Goal: Task Accomplishment & Management: Manage account settings

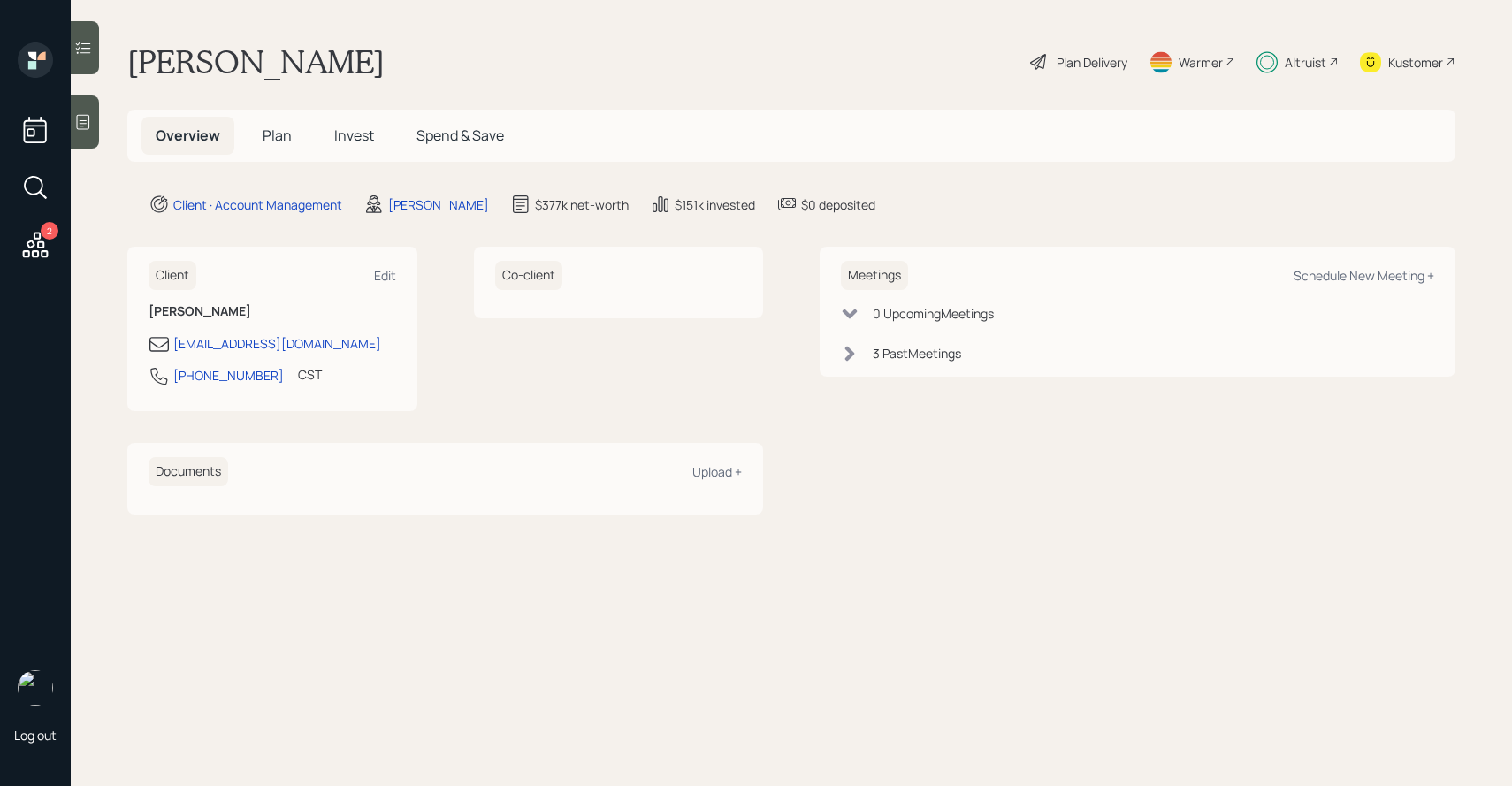
click at [269, 141] on span "Plan" at bounding box center [277, 136] width 30 height 19
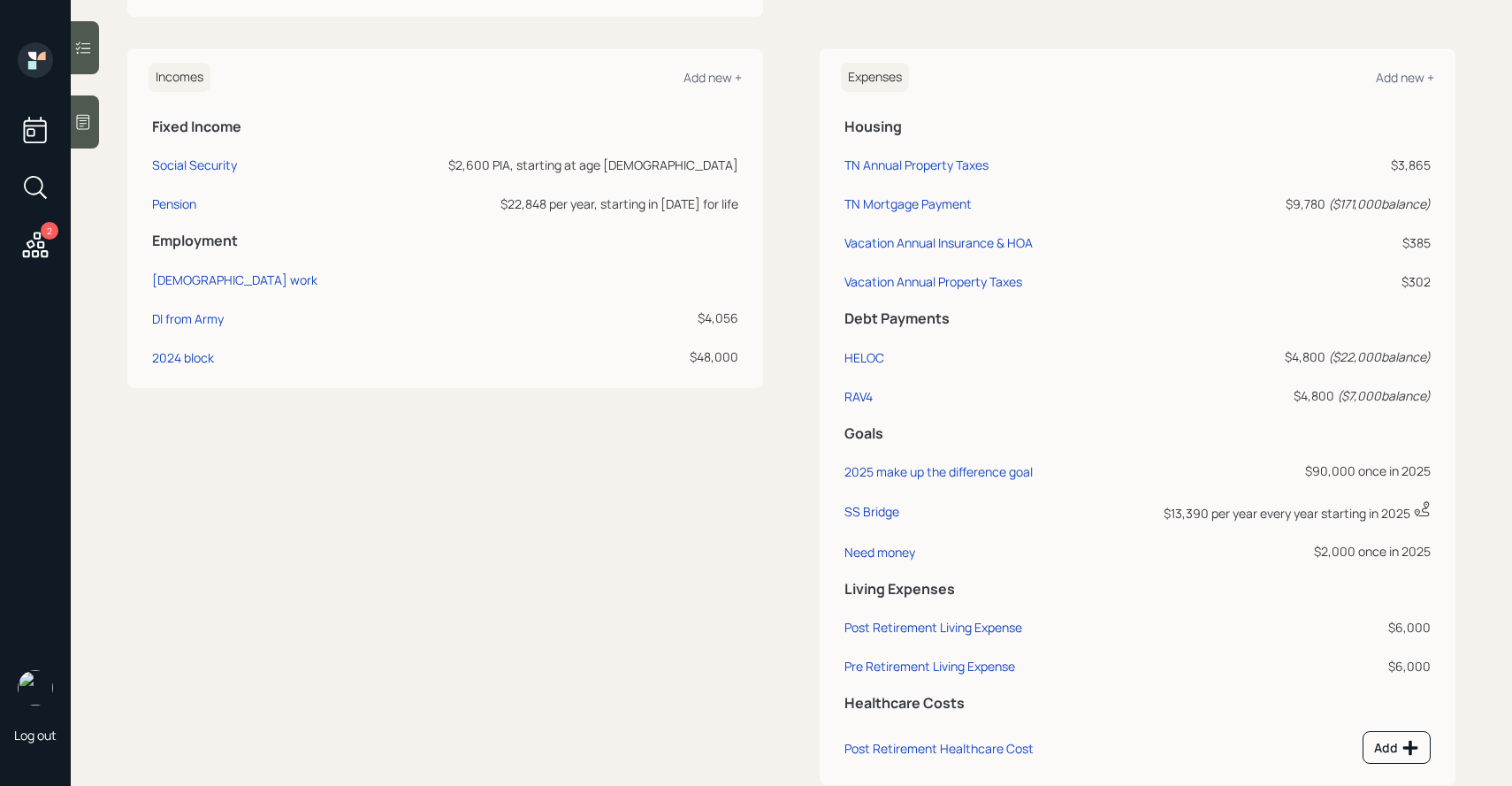
scroll to position [880, 0]
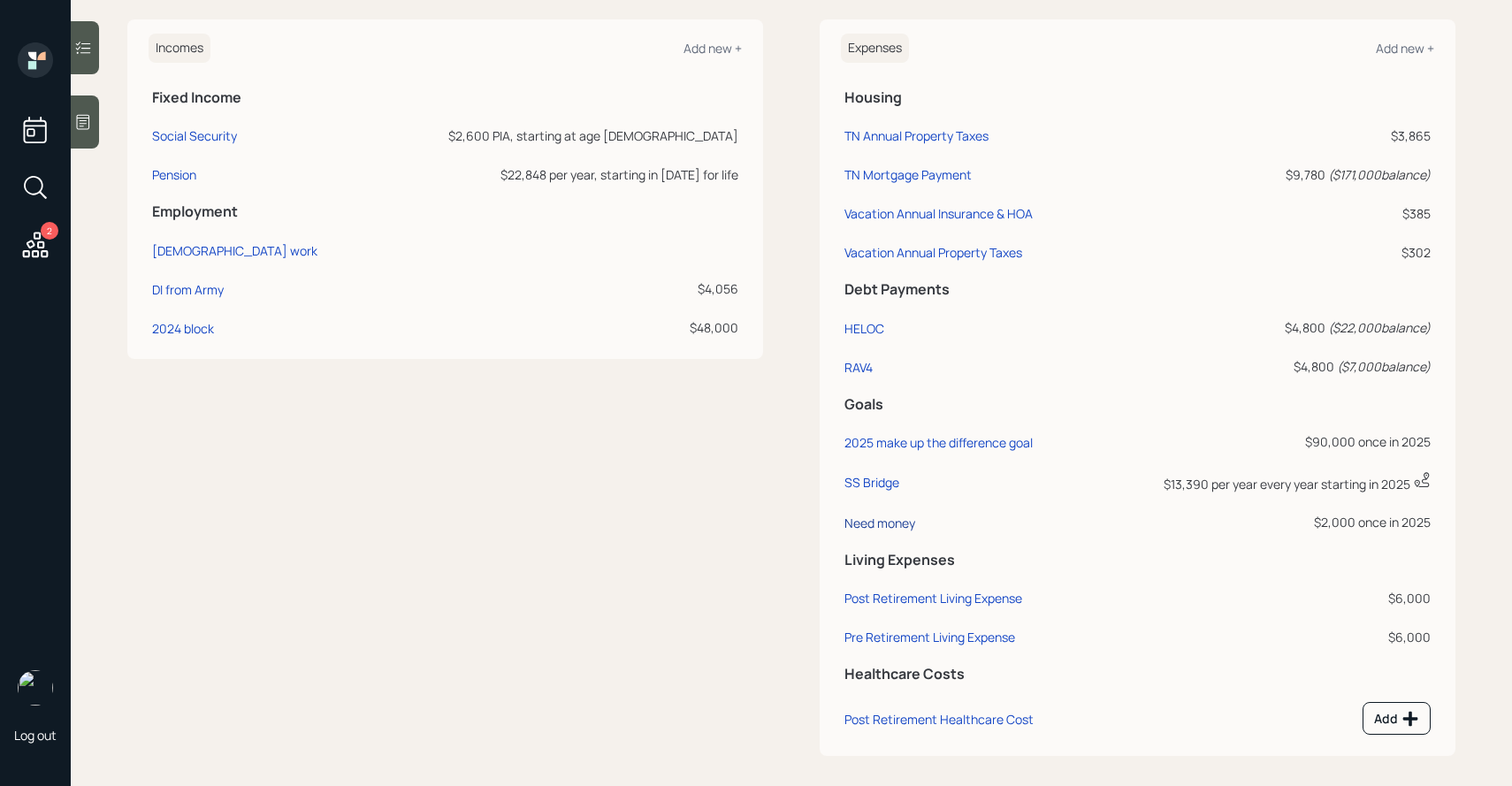
click at [892, 522] on div "Need money" at bounding box center [879, 523] width 71 height 17
select select "0"
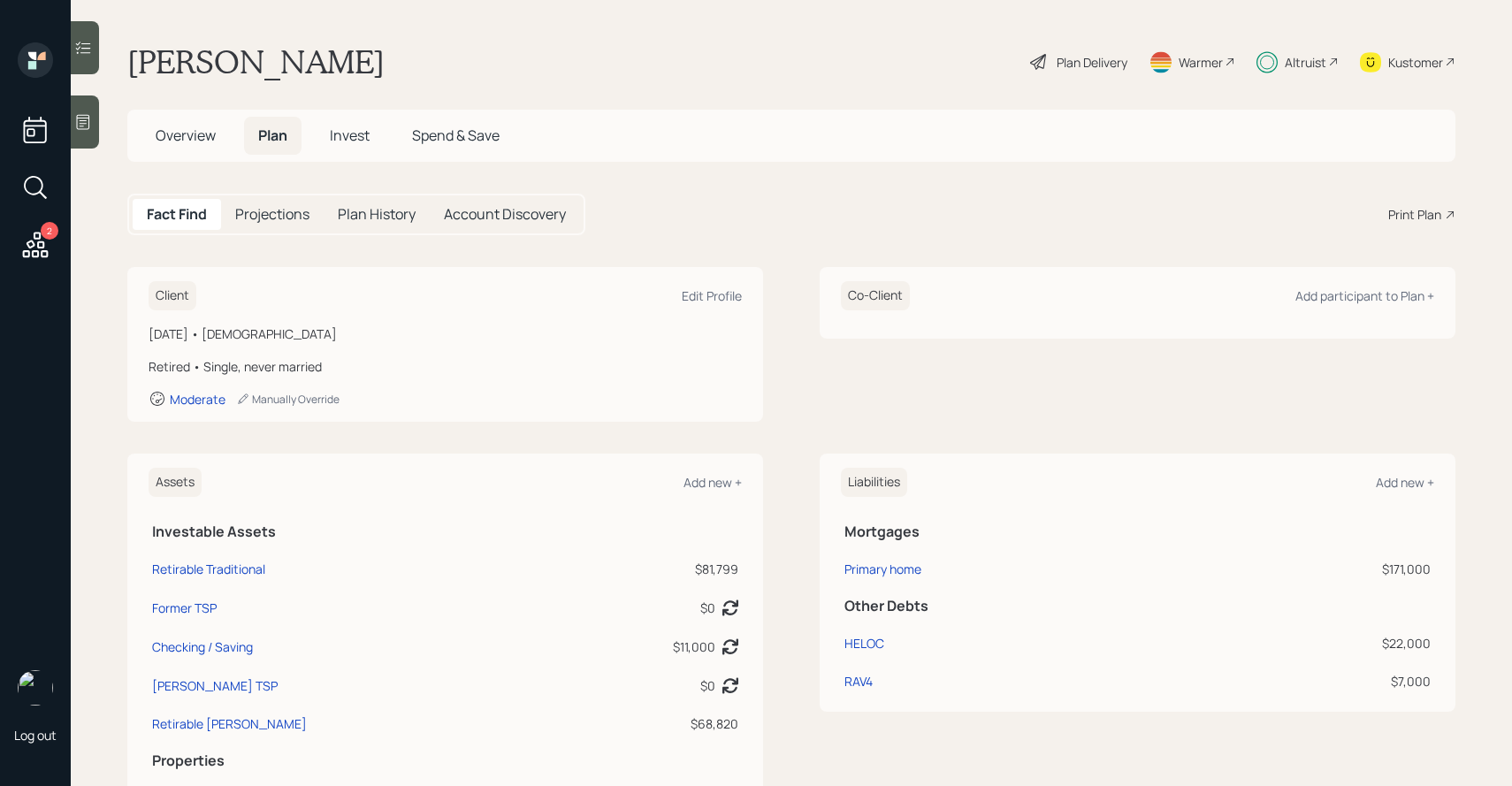
click at [348, 118] on h5 "Invest" at bounding box center [349, 136] width 68 height 38
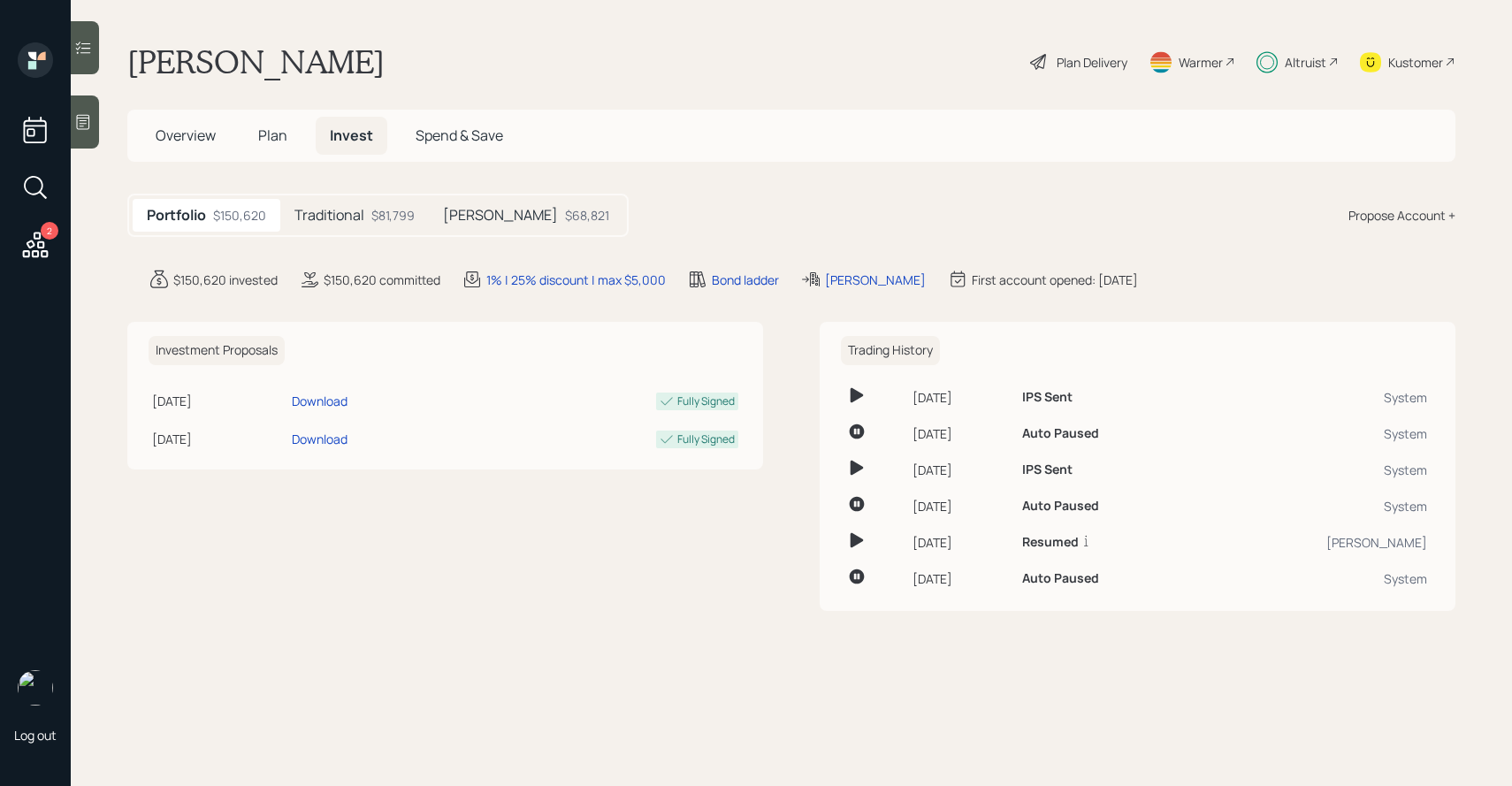
click at [355, 200] on div "Traditional $81,799" at bounding box center [355, 215] width 149 height 32
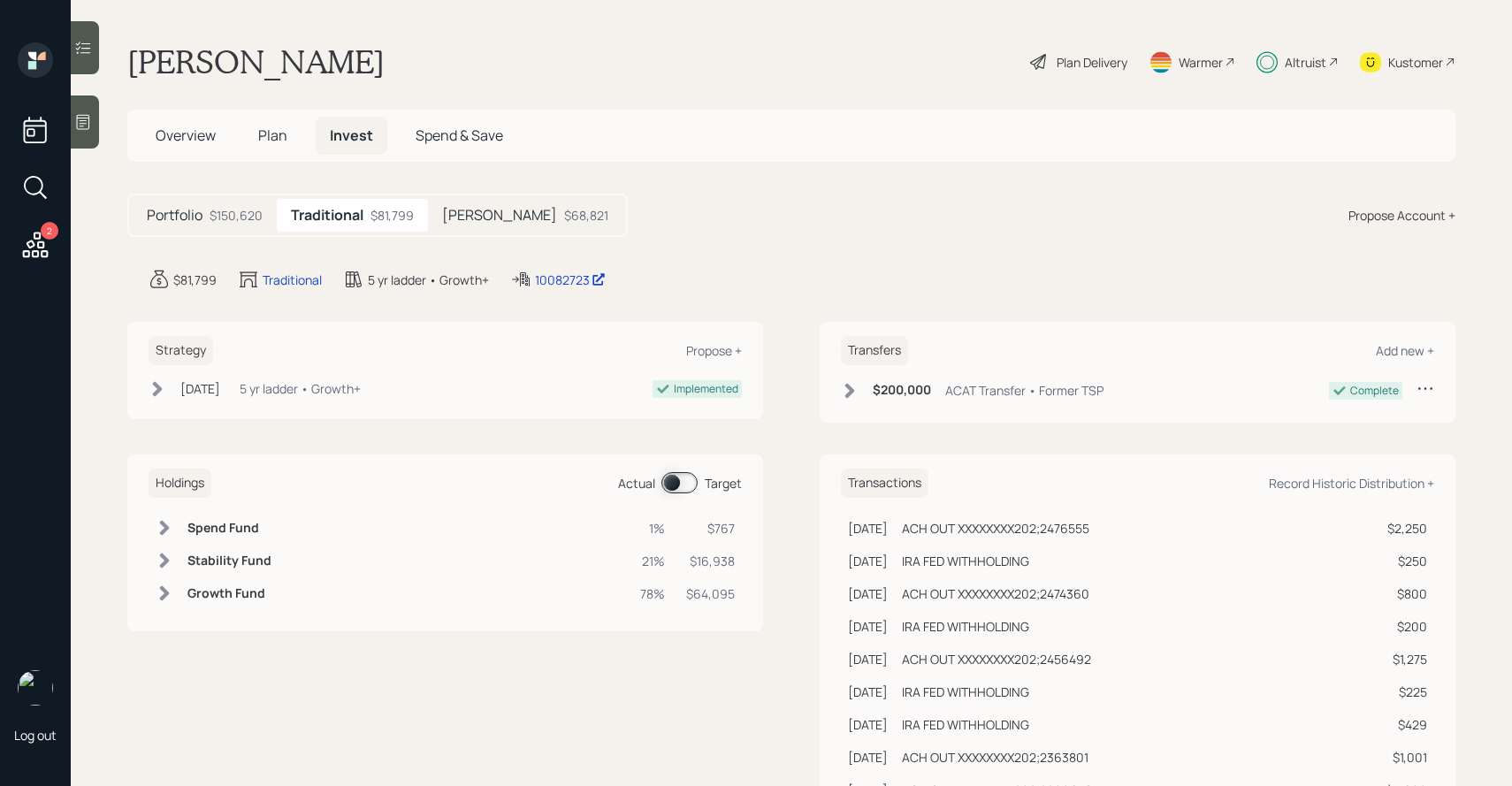
click at [677, 485] on span at bounding box center [680, 483] width 36 height 21
click at [668, 478] on span at bounding box center [680, 483] width 36 height 21
click at [156, 520] on icon at bounding box center [164, 528] width 18 height 18
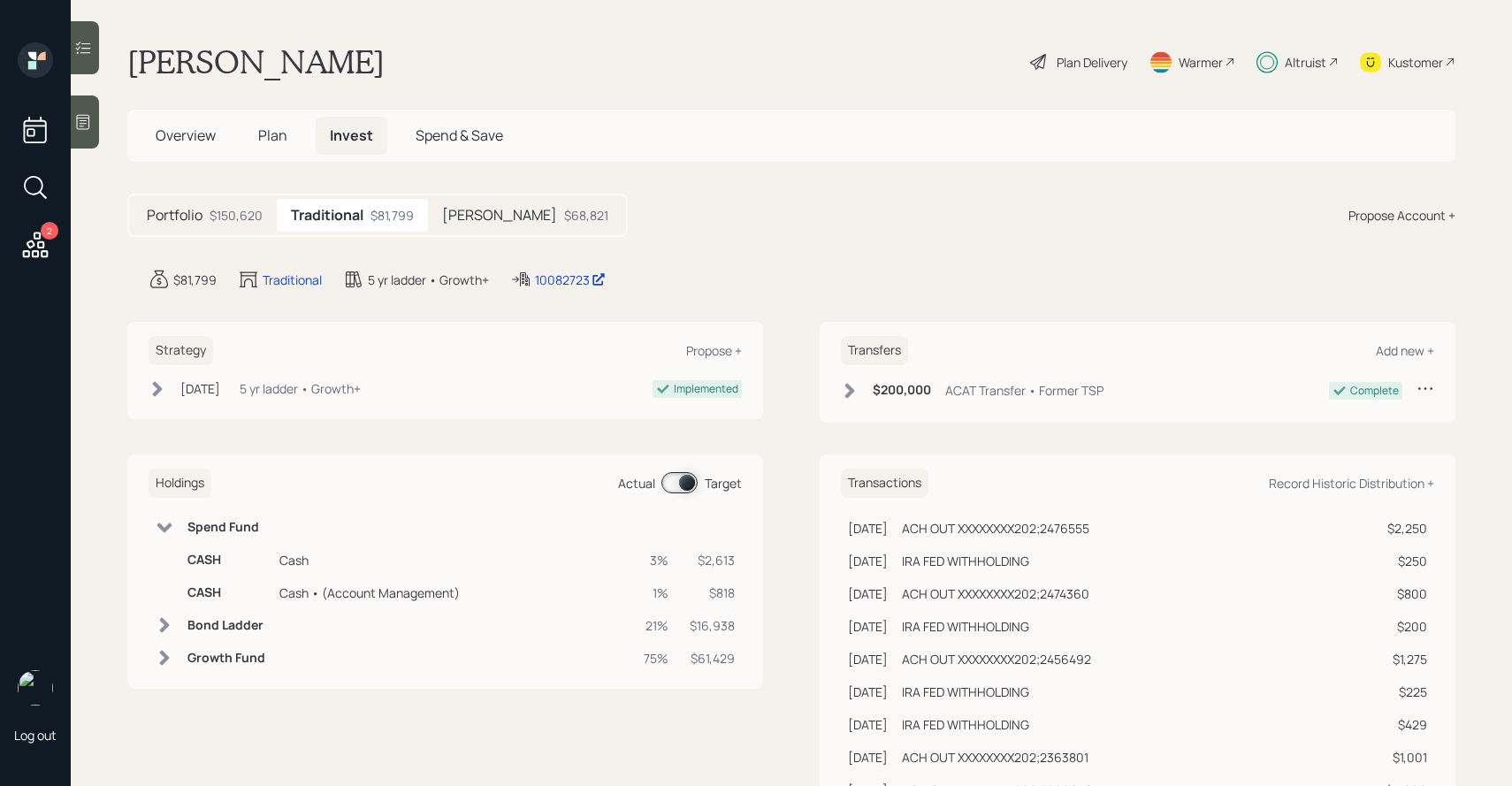
click at [675, 475] on span at bounding box center [680, 483] width 36 height 21
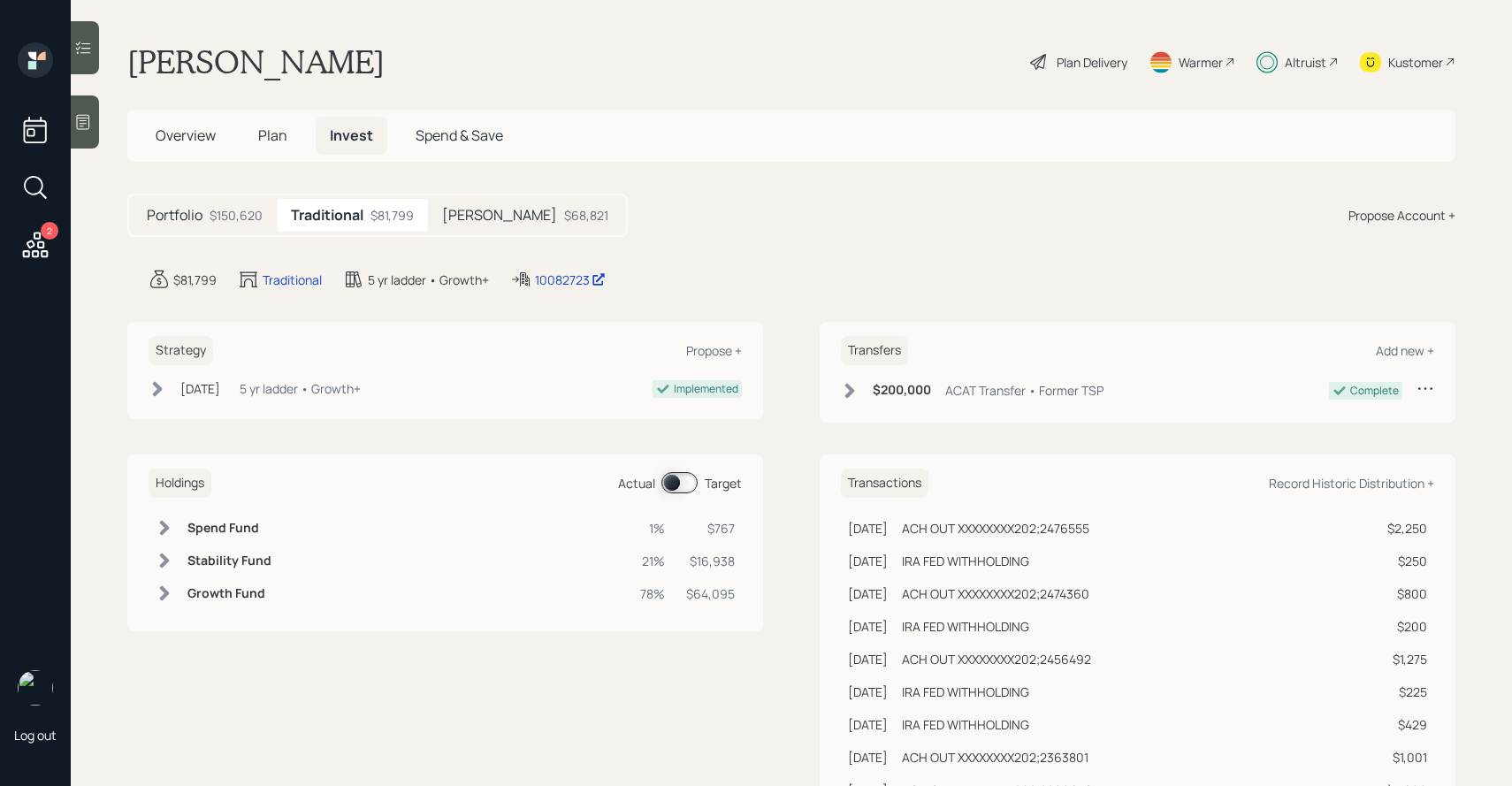
click at [161, 520] on icon at bounding box center [164, 528] width 18 height 18
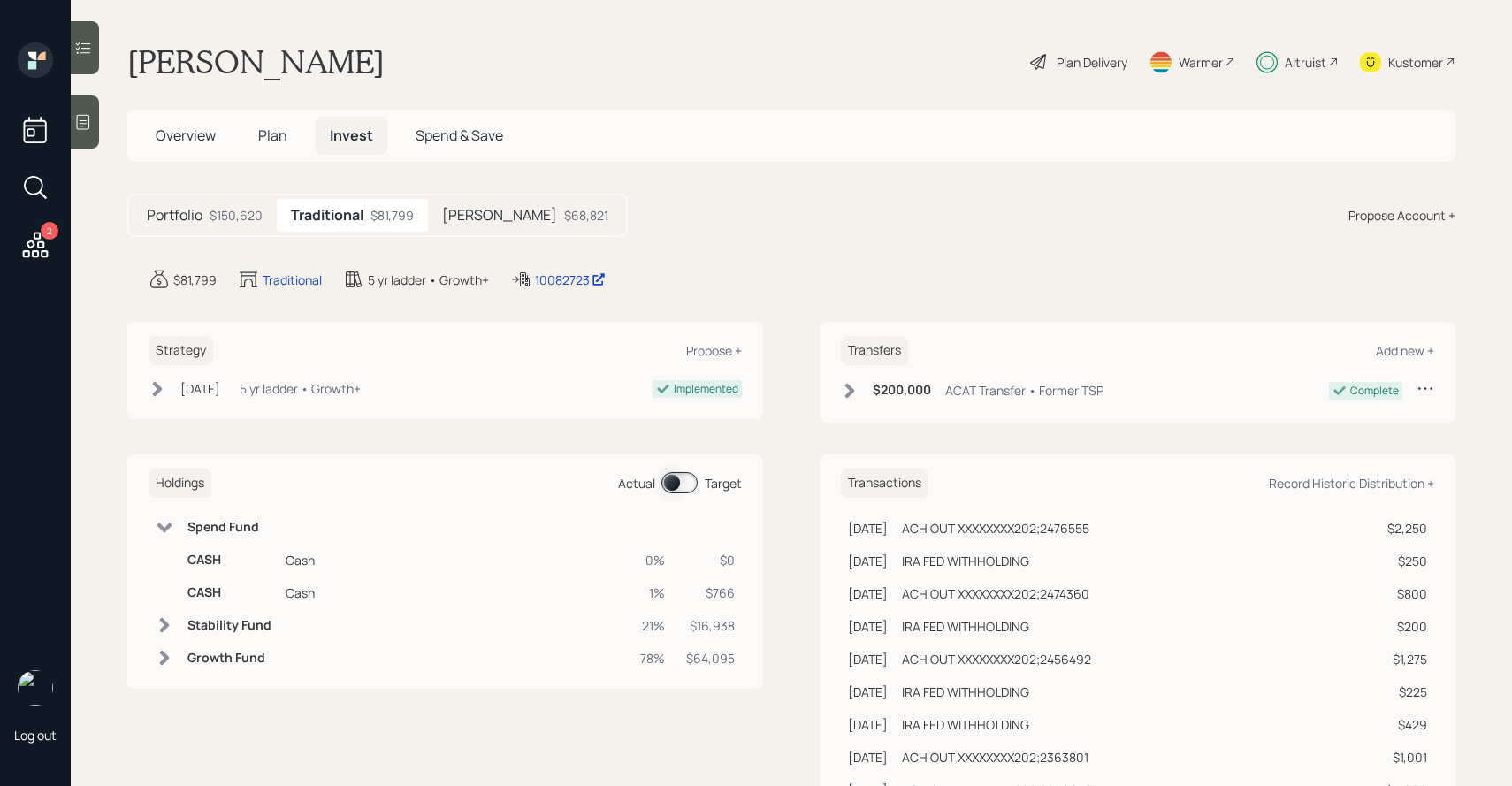
click at [161, 524] on icon at bounding box center [165, 527] width 15 height 10
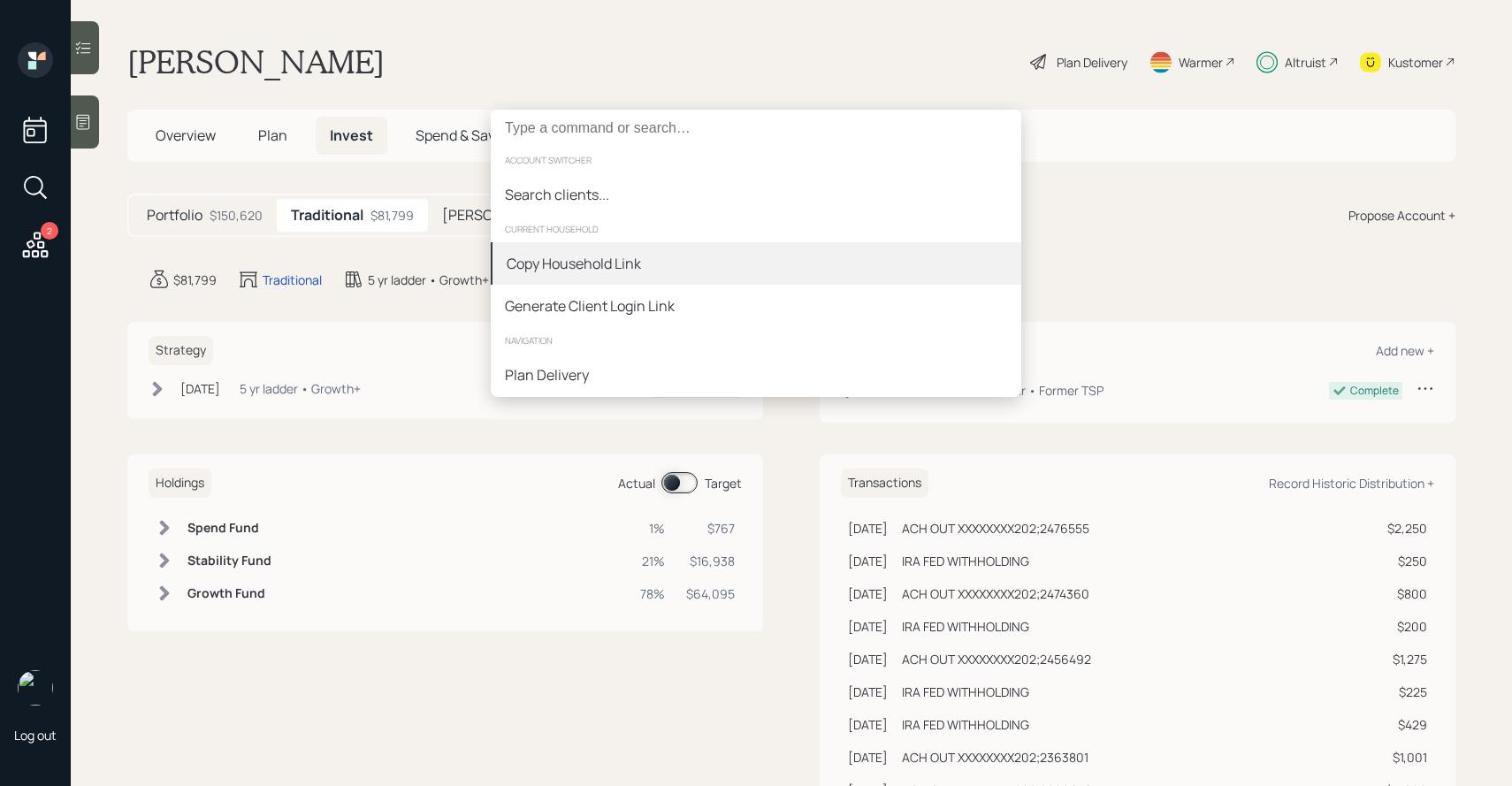
click at [654, 257] on div "Copy Household Link" at bounding box center [756, 264] width 531 height 42
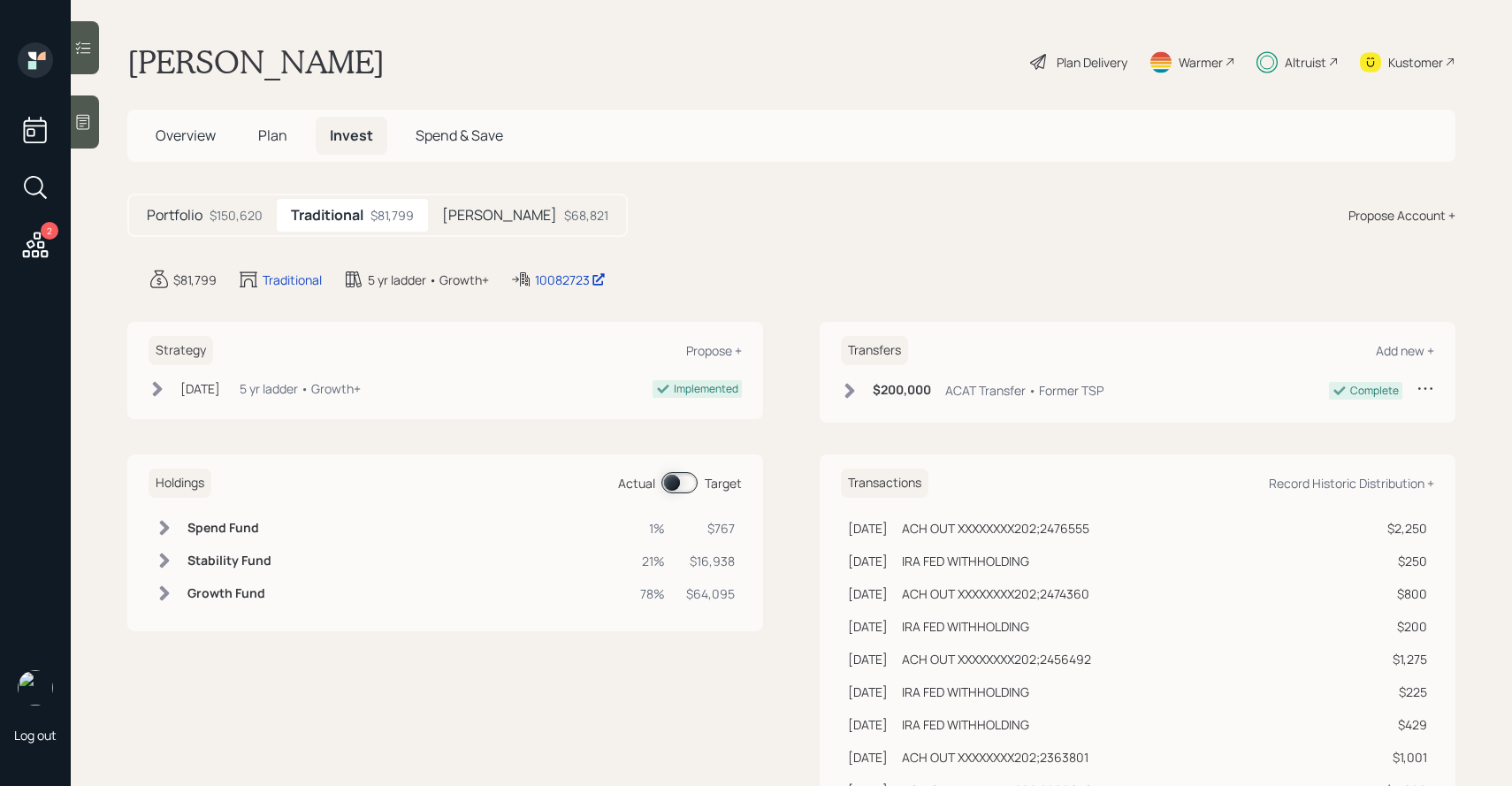
click at [98, 41] on div at bounding box center [85, 48] width 29 height 53
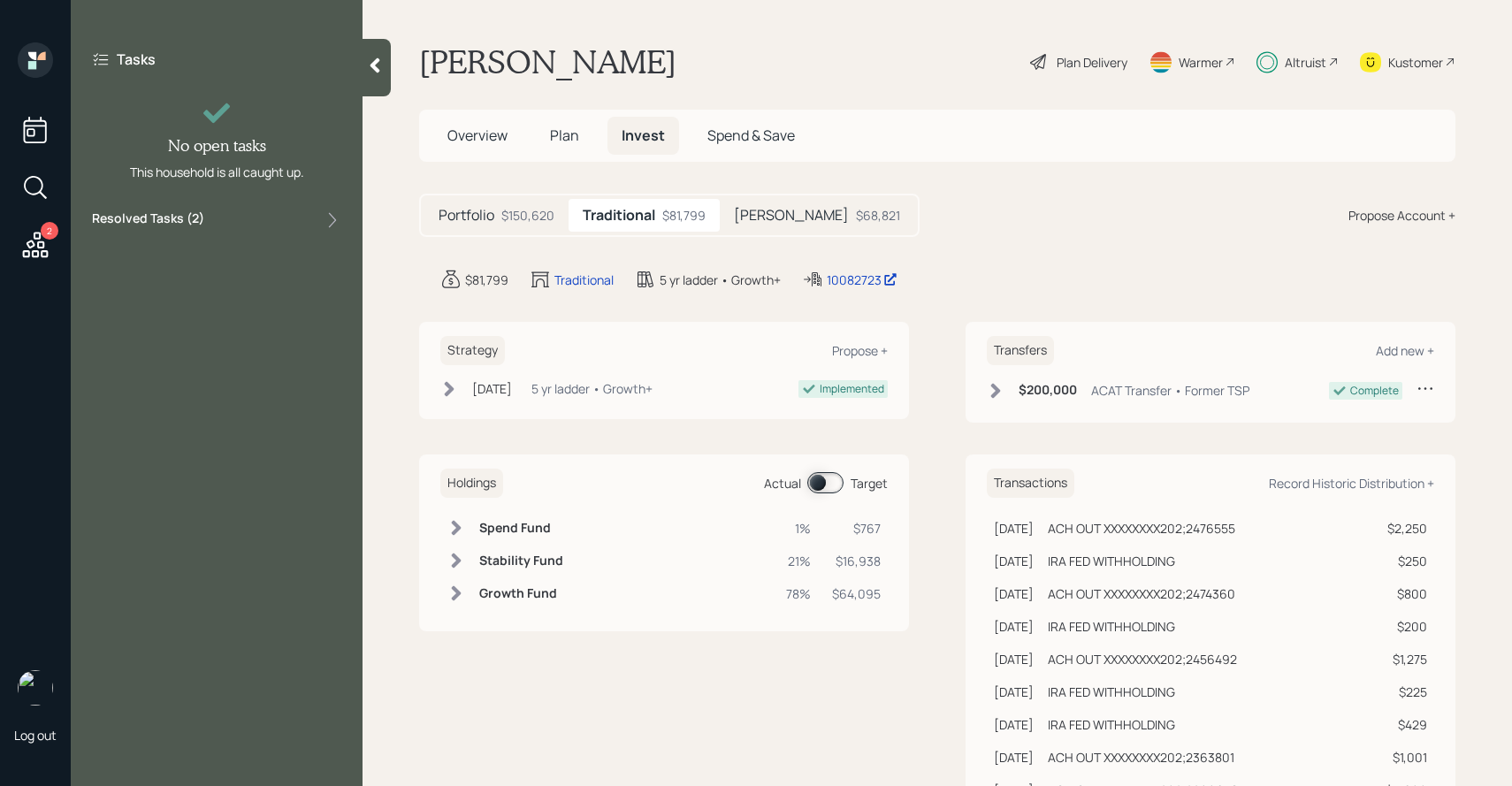
click at [237, 210] on div "Resolved Tasks ( 2 )" at bounding box center [216, 220] width 249 height 21
